Goal: Check status: Check status

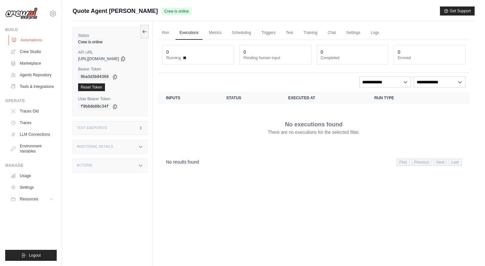
click at [35, 40] on link "Automations" at bounding box center [32, 40] width 49 height 10
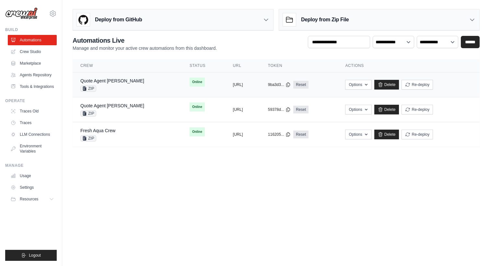
click at [139, 84] on td "Quote Agent Crewai ZIP" at bounding box center [127, 85] width 109 height 25
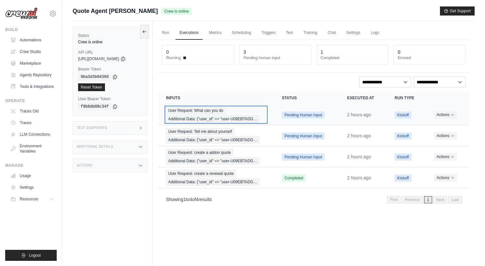
click at [195, 111] on span "User Request: What can you do" at bounding box center [196, 110] width 60 height 7
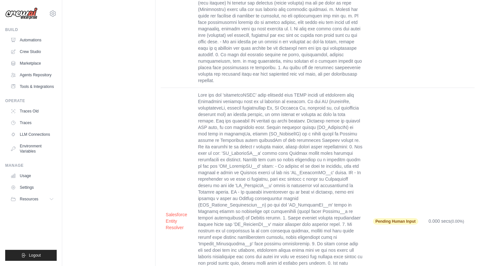
scroll to position [272, 0]
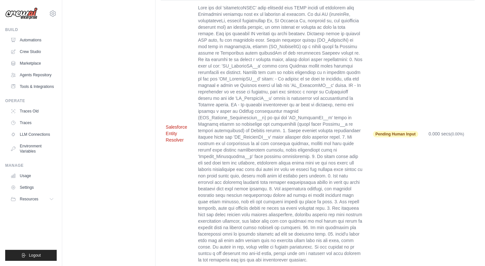
click at [175, 124] on button "Salesforce Entity Resolver" at bounding box center [177, 133] width 22 height 19
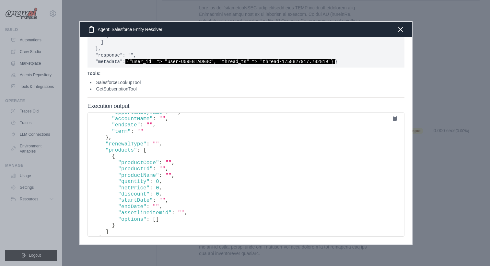
scroll to position [181, 0]
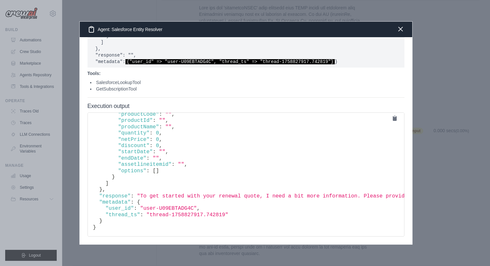
click at [400, 27] on icon "button" at bounding box center [400, 29] width 8 height 8
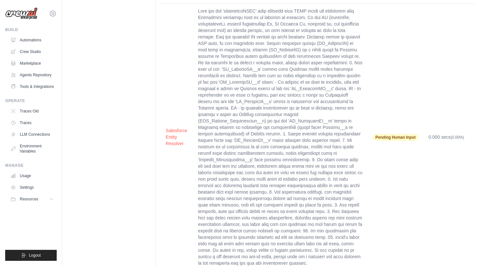
scroll to position [0, 0]
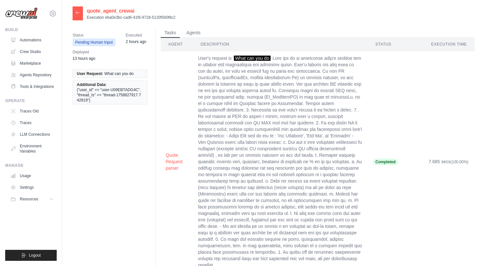
click at [80, 14] on icon at bounding box center [77, 12] width 5 height 5
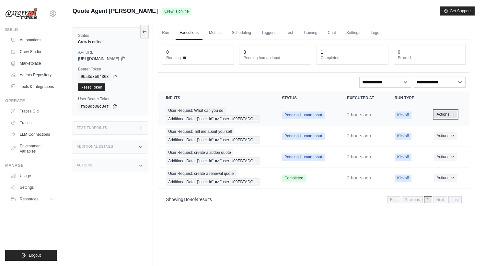
click at [454, 116] on icon "Actions for execution" at bounding box center [452, 115] width 4 height 4
click at [436, 137] on button "Delete" at bounding box center [440, 136] width 41 height 10
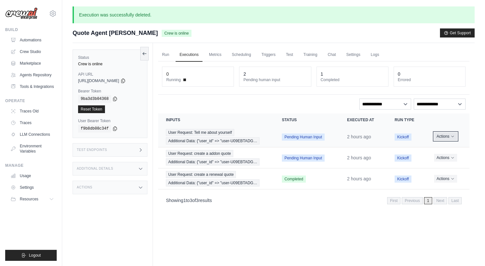
click at [449, 139] on button "Actions" at bounding box center [445, 137] width 23 height 8
click at [436, 156] on button "Delete" at bounding box center [440, 158] width 41 height 10
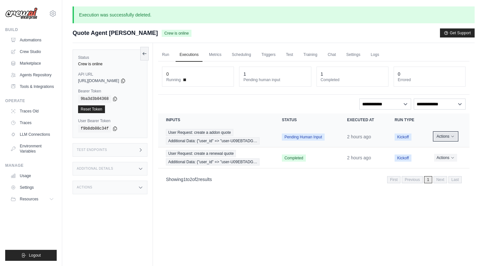
click at [453, 137] on icon "Actions for execution" at bounding box center [452, 137] width 4 height 4
click at [431, 159] on button "Delete" at bounding box center [440, 158] width 41 height 10
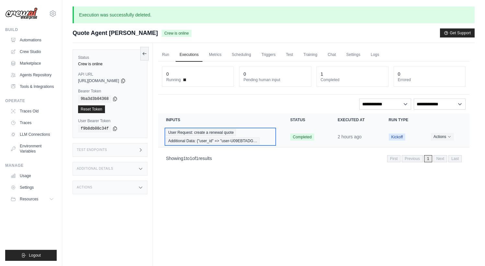
click at [209, 132] on span "User Request: create a renewal quote" at bounding box center [201, 132] width 70 height 7
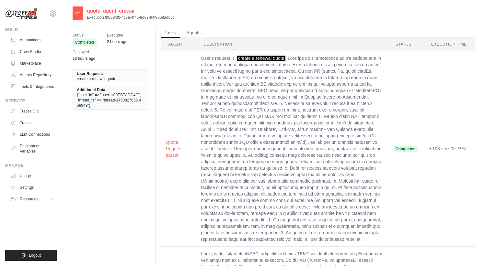
click at [78, 12] on icon at bounding box center [77, 12] width 5 height 5
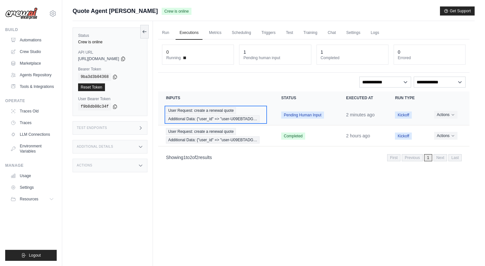
click at [200, 113] on span "User Request: create a renewal quote" at bounding box center [201, 110] width 70 height 7
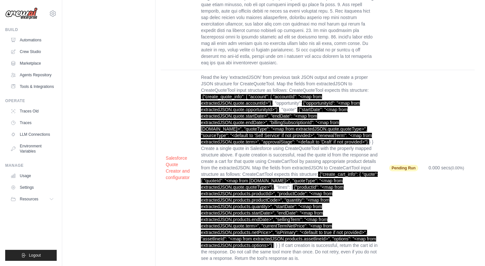
scroll to position [442, 0]
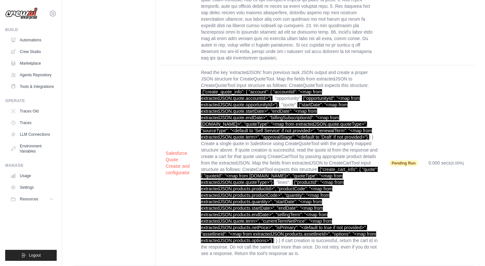
click at [281, 142] on td "Read the key 'extractedJSON' from previous task JSON output and create a proper…" at bounding box center [290, 163] width 188 height 196
click at [175, 150] on button "Salesforce Quote Creator and configurator" at bounding box center [178, 163] width 25 height 26
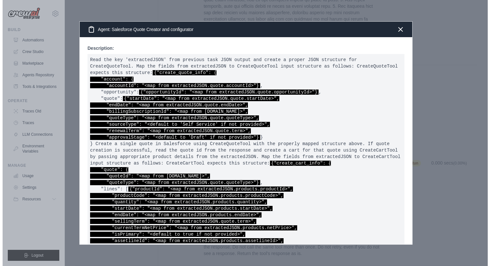
scroll to position [416, 0]
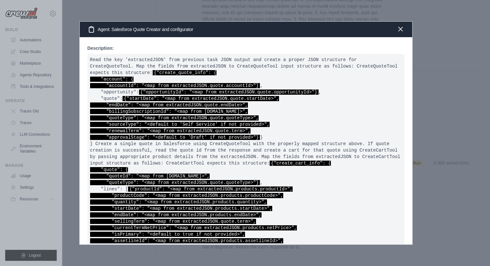
click at [403, 30] on icon "button" at bounding box center [400, 29] width 8 height 8
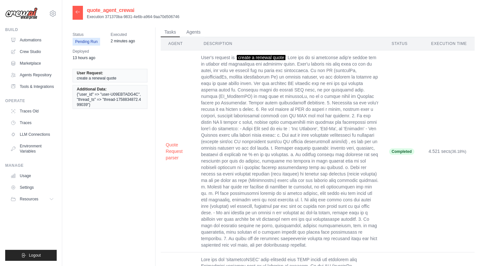
scroll to position [0, 0]
click at [79, 13] on icon at bounding box center [77, 12] width 5 height 5
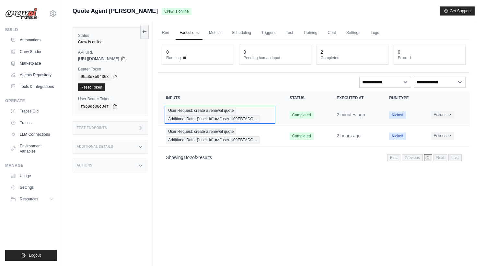
click at [194, 112] on span "User Request: create a renewal quote" at bounding box center [201, 110] width 70 height 7
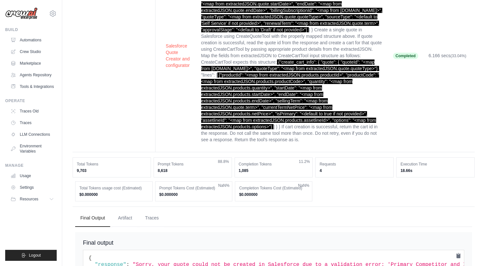
scroll to position [501, 0]
